Goal: Task Accomplishment & Management: Use online tool/utility

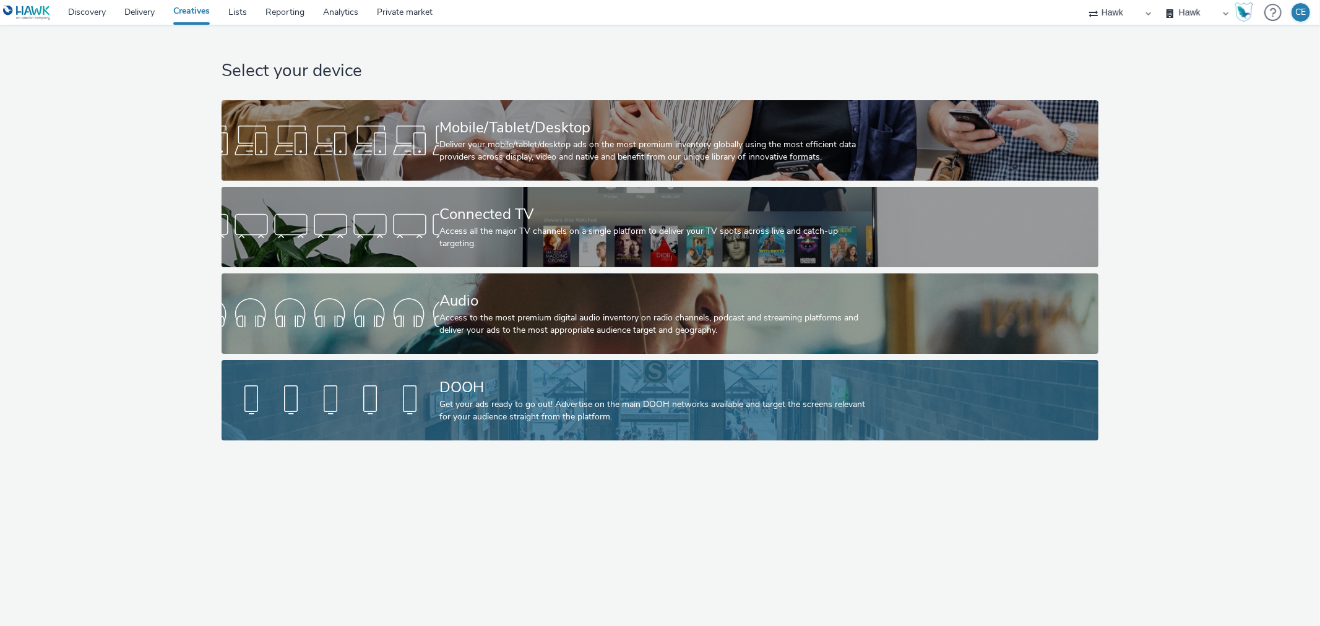
click at [517, 389] on div "DOOH" at bounding box center [657, 388] width 436 height 22
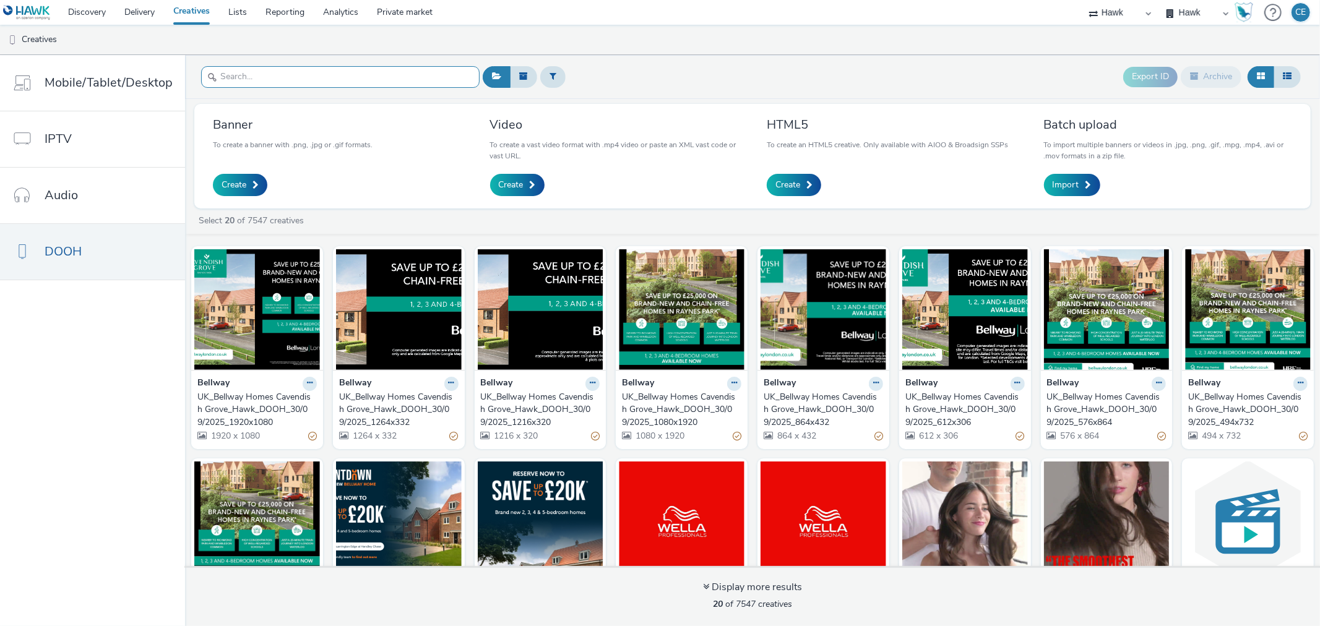
click at [355, 70] on input "text" at bounding box center [340, 77] width 279 height 22
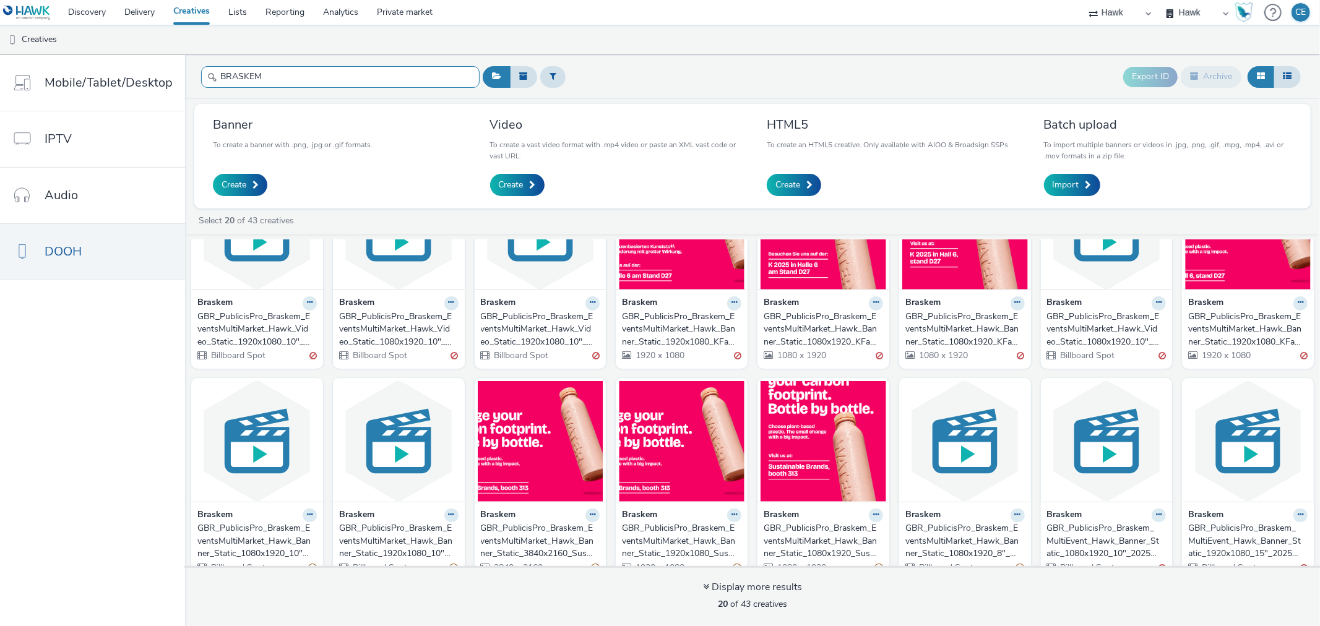
scroll to position [69, 0]
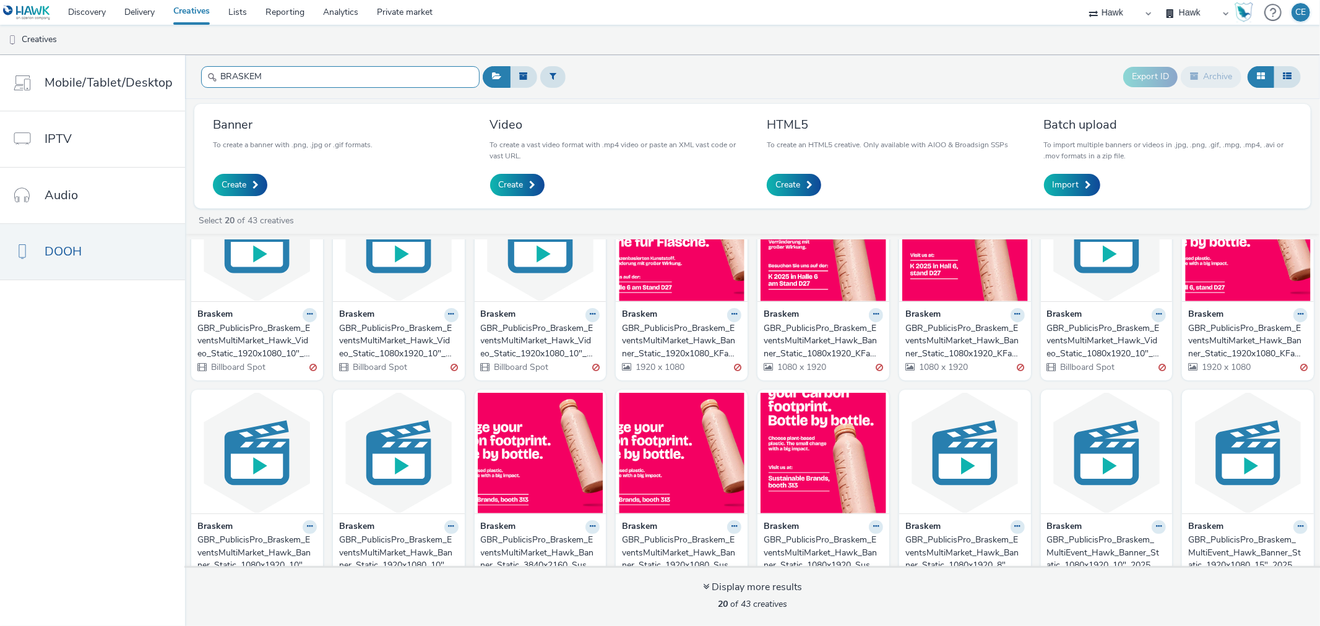
type input "BRASKEM"
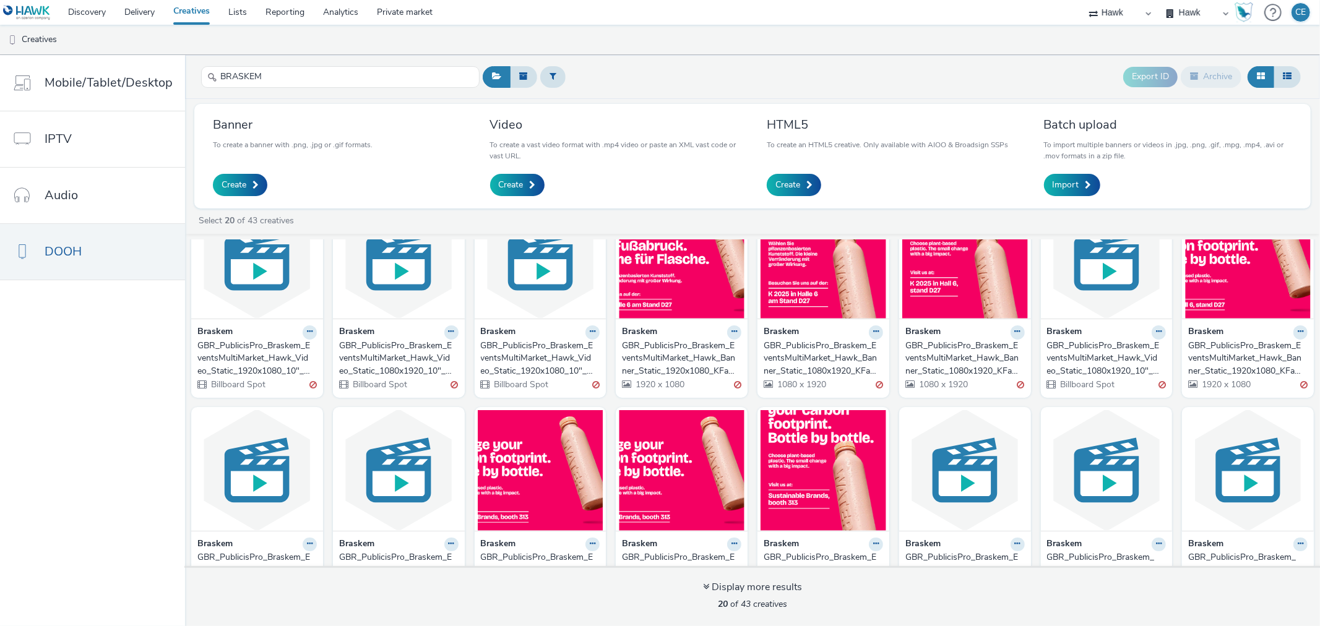
scroll to position [275, 0]
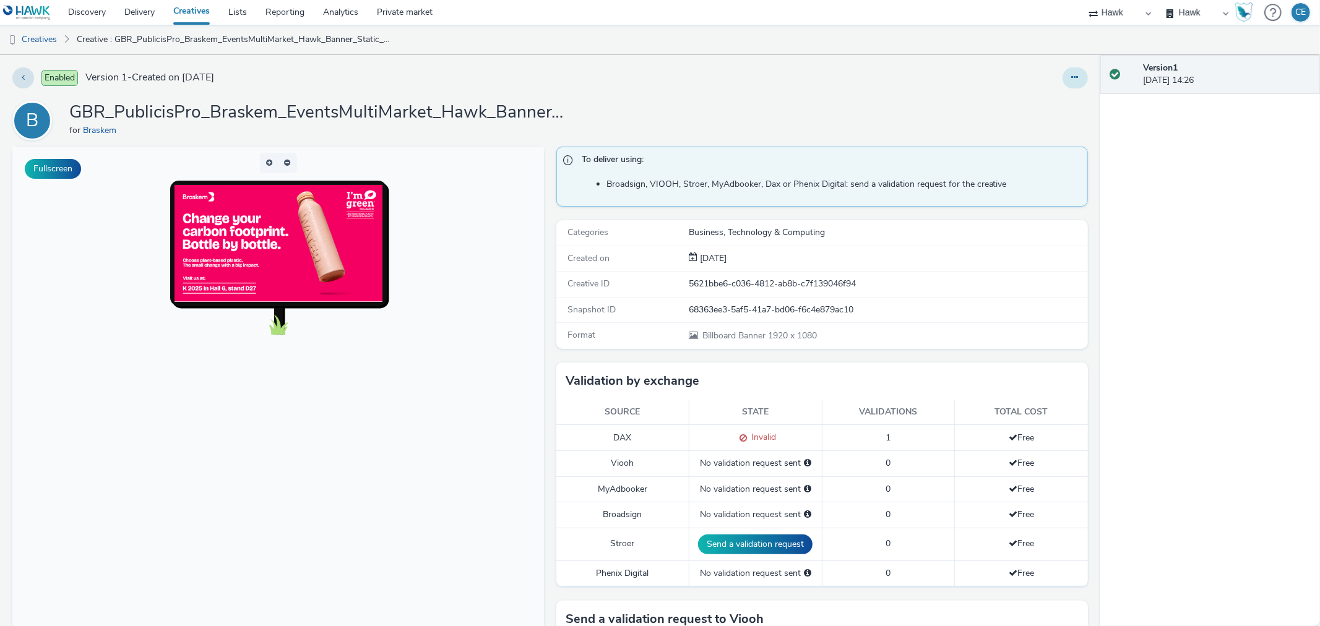
click at [1072, 79] on icon at bounding box center [1075, 77] width 7 height 9
click at [1034, 110] on link "Edit" at bounding box center [1041, 102] width 93 height 25
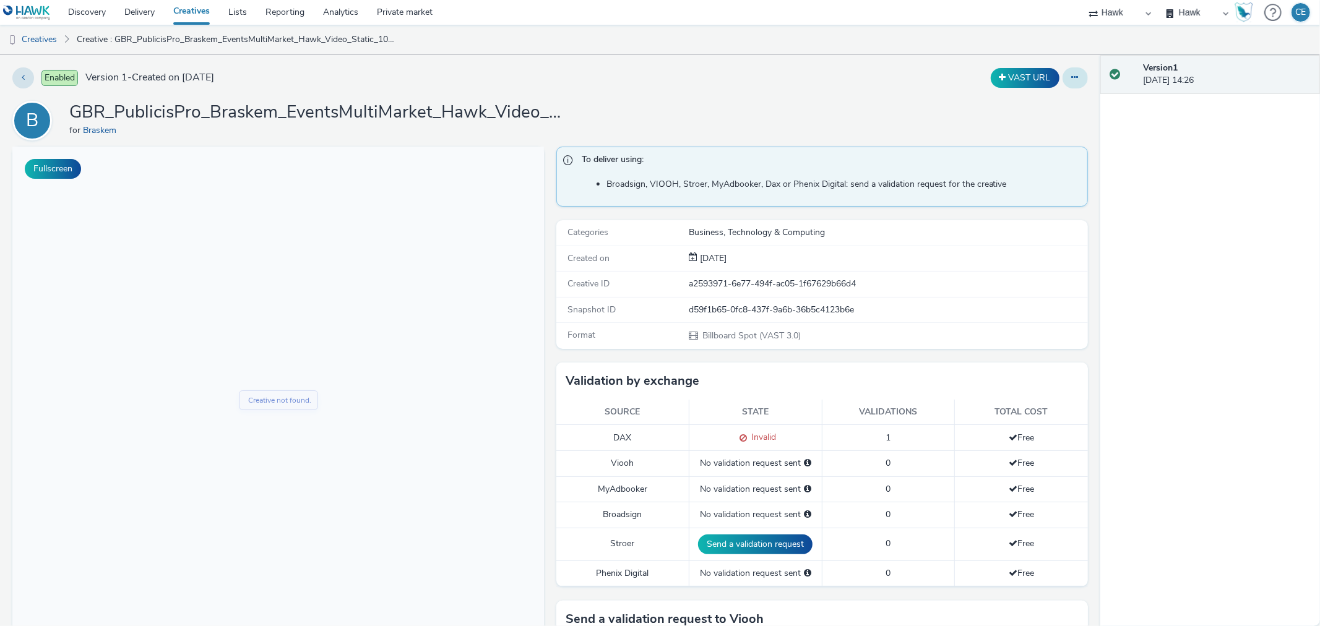
click at [1063, 87] on button at bounding box center [1075, 77] width 25 height 21
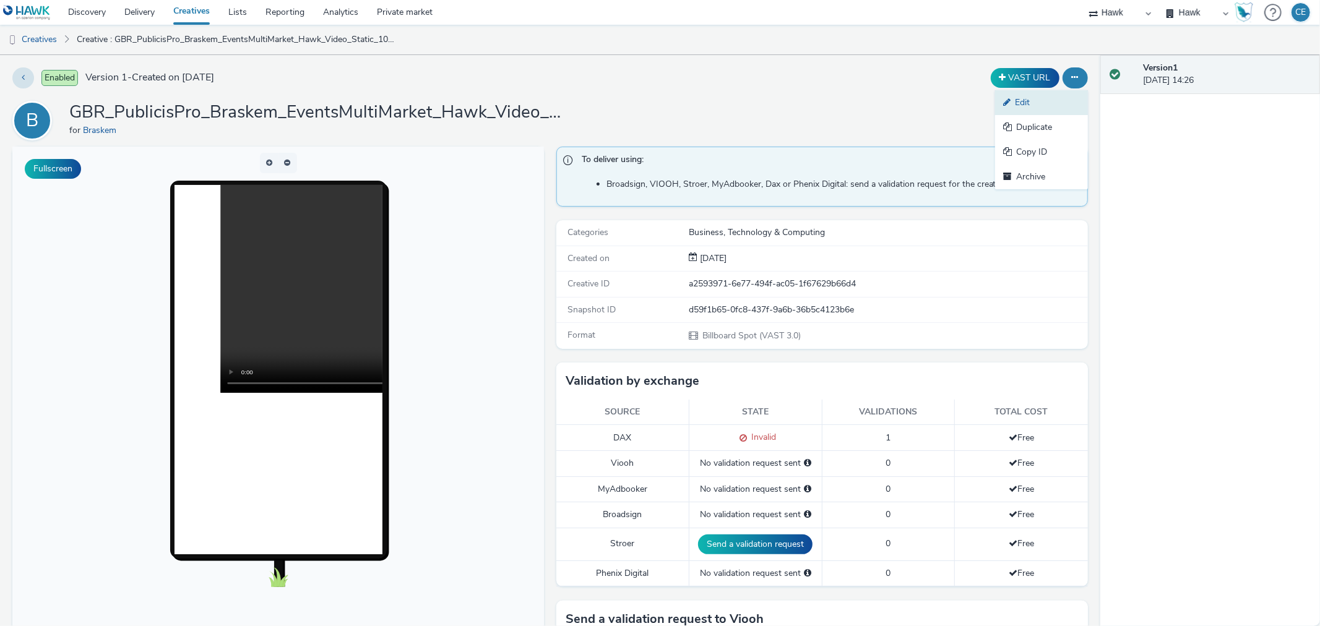
click at [1044, 108] on link "Edit" at bounding box center [1041, 102] width 93 height 25
